Goal: Task Accomplishment & Management: Use online tool/utility

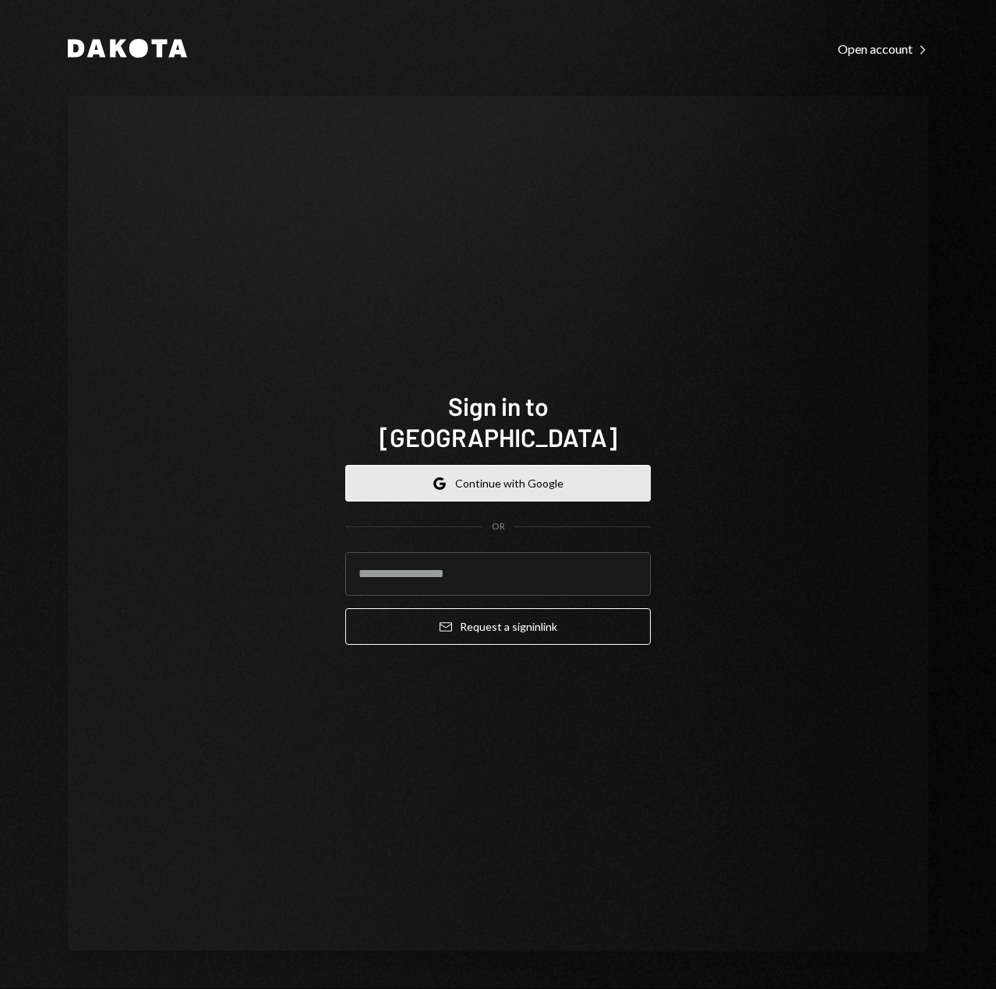
click at [471, 479] on button "Google Continue with Google" at bounding box center [497, 483] width 305 height 37
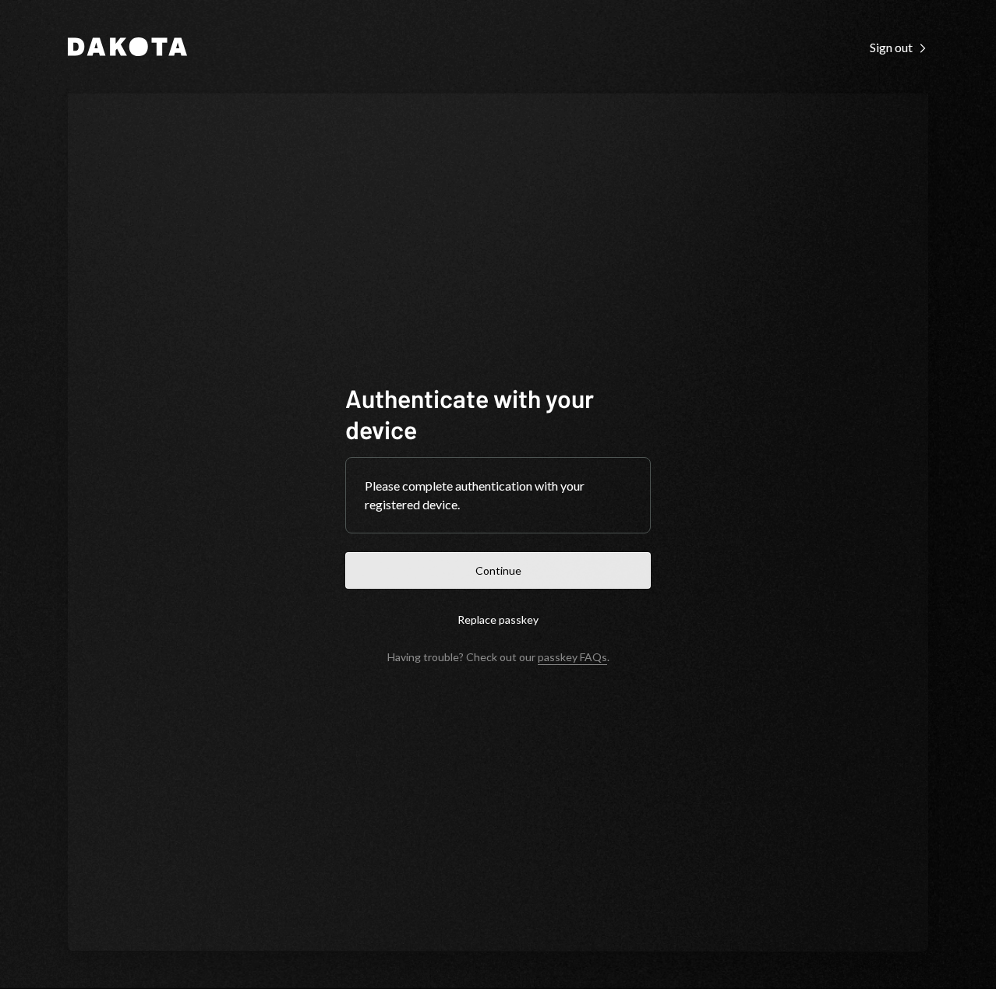
click at [526, 566] on button "Continue" at bounding box center [497, 570] width 305 height 37
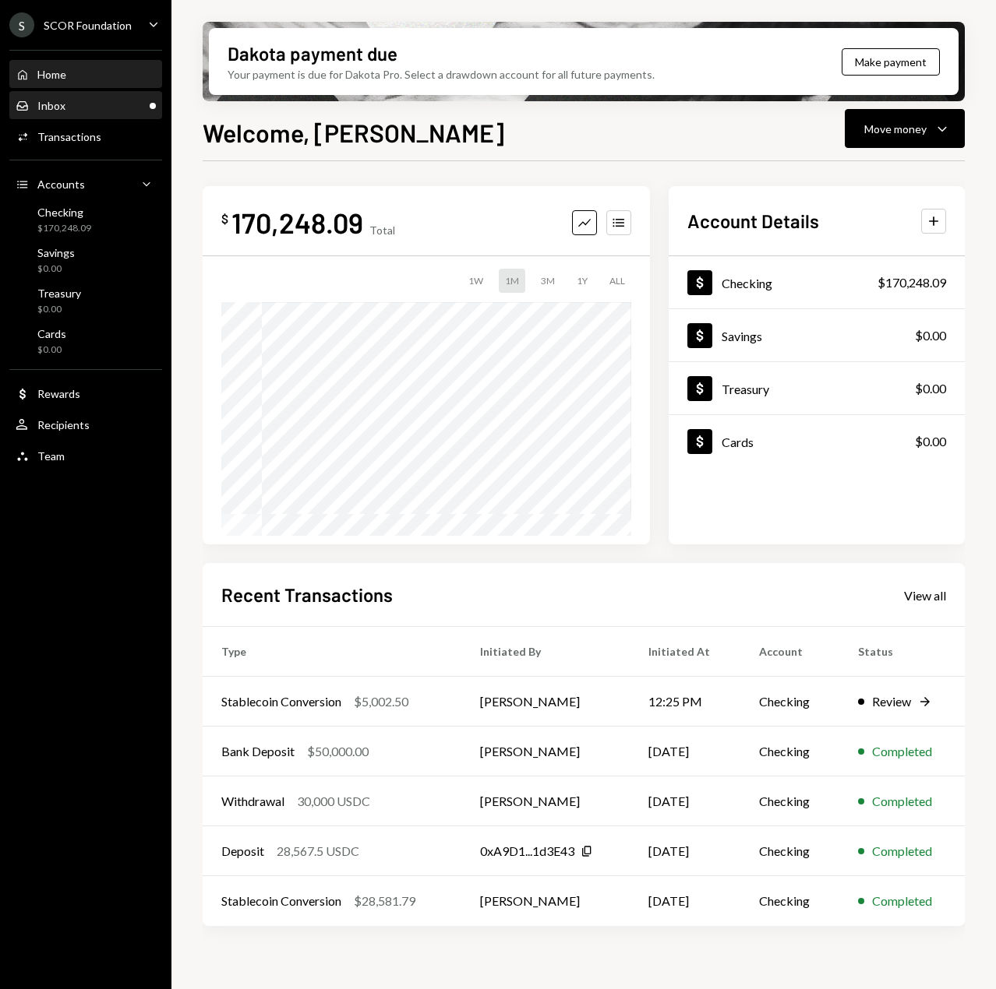
click at [127, 110] on div "Inbox Inbox" at bounding box center [86, 106] width 140 height 14
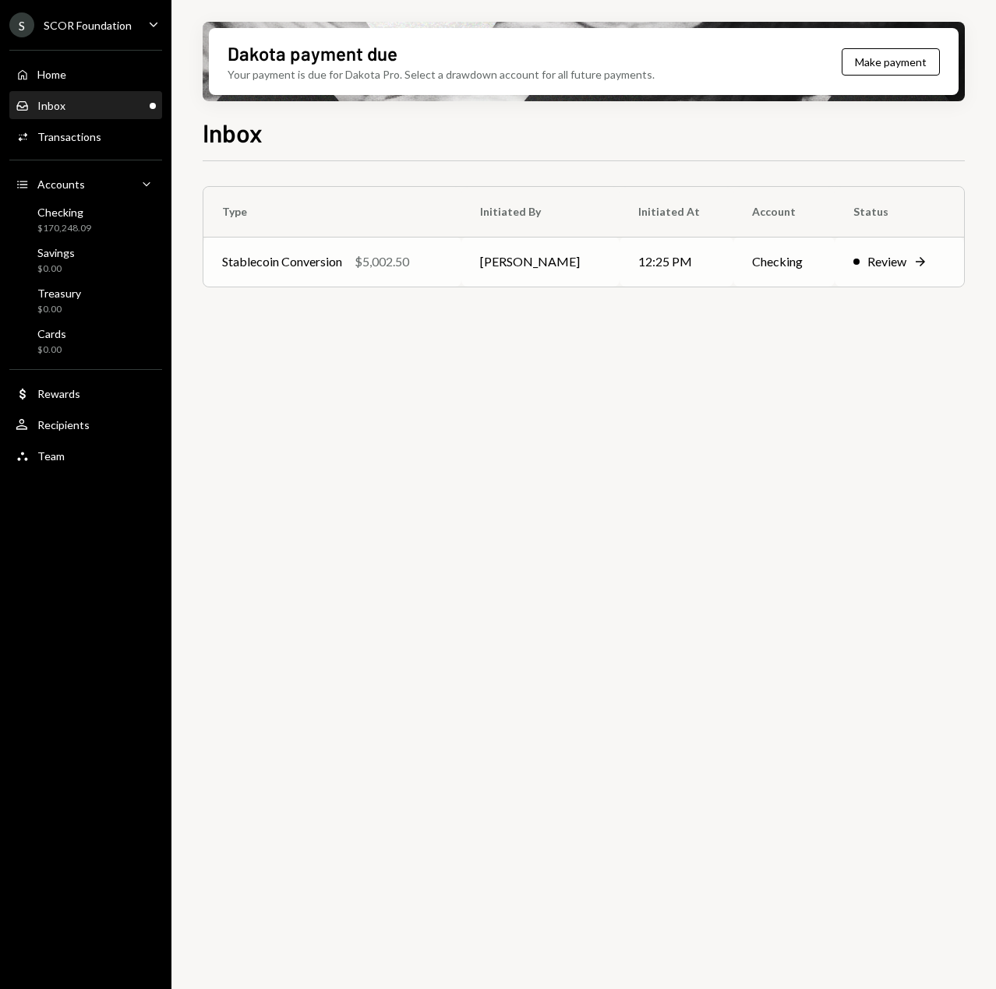
click at [608, 283] on td "Andreas Altamirano" at bounding box center [540, 262] width 158 height 50
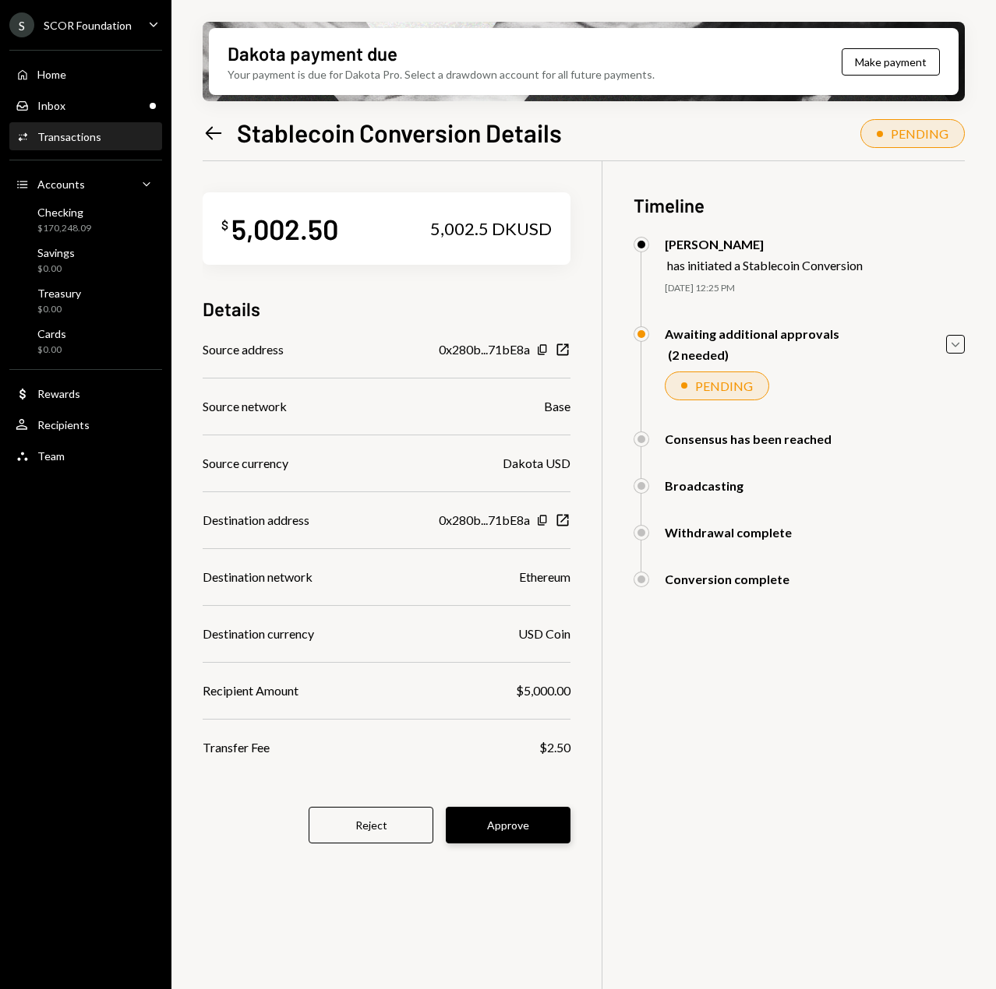
click at [532, 829] on button "Approve" at bounding box center [508, 825] width 125 height 37
